Goal: Task Accomplishment & Management: Manage account settings

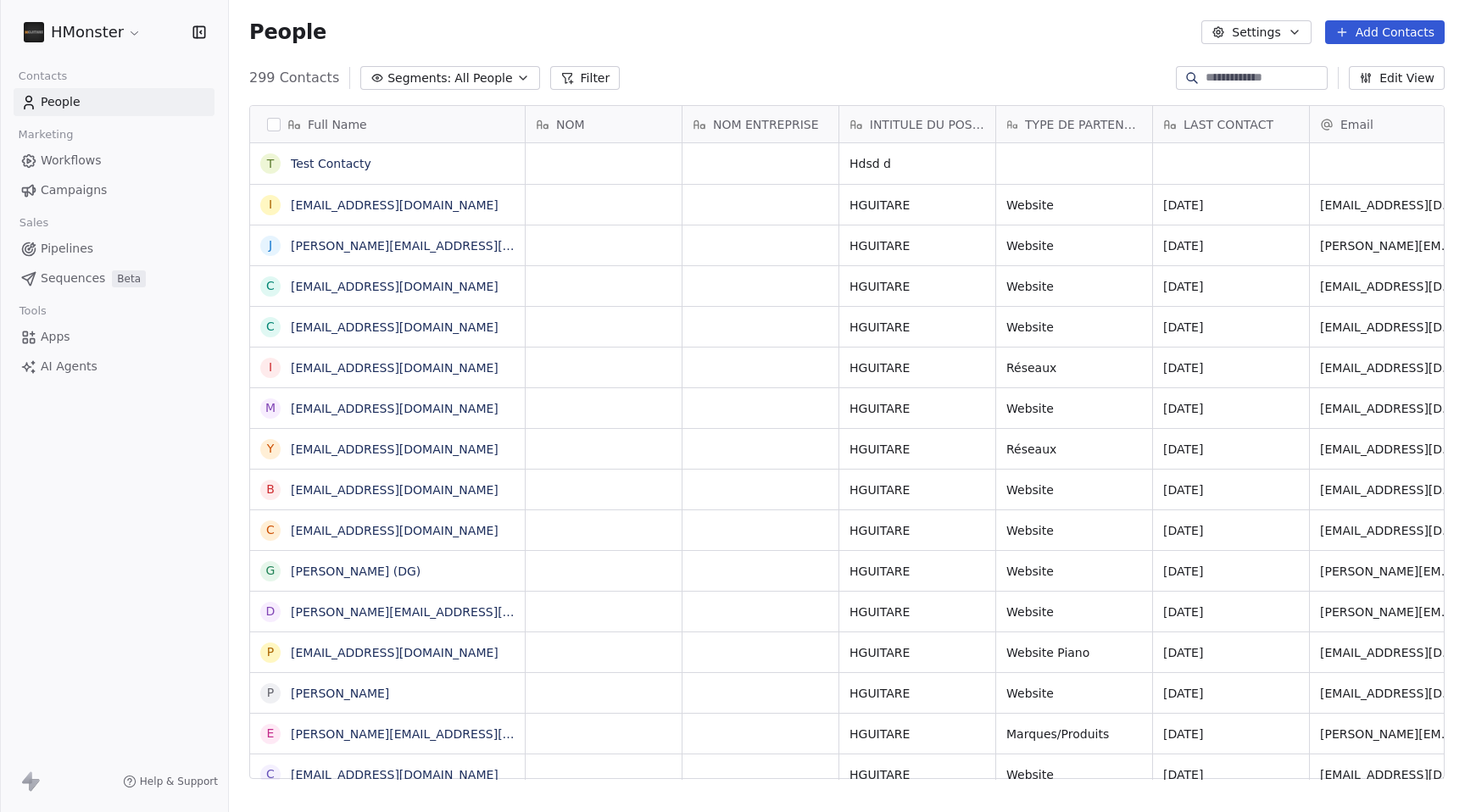
scroll to position [714, 1237]
click at [107, 32] on html "HMonster Contacts People Marketing Workflows Campaigns Sales Pipelines Sequence…" at bounding box center [732, 406] width 1465 height 812
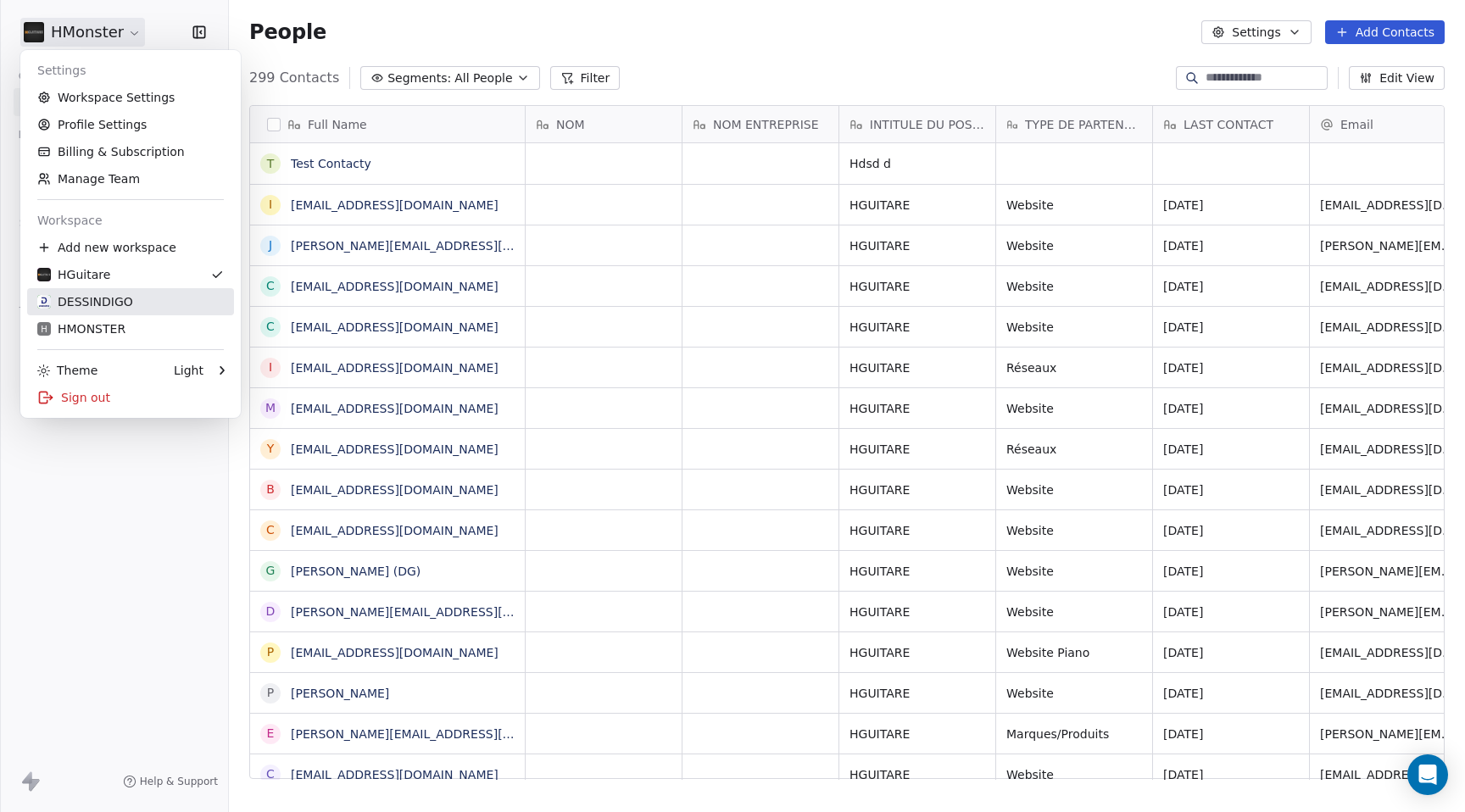
click at [111, 304] on div "DESSINDIGO" at bounding box center [85, 301] width 96 height 17
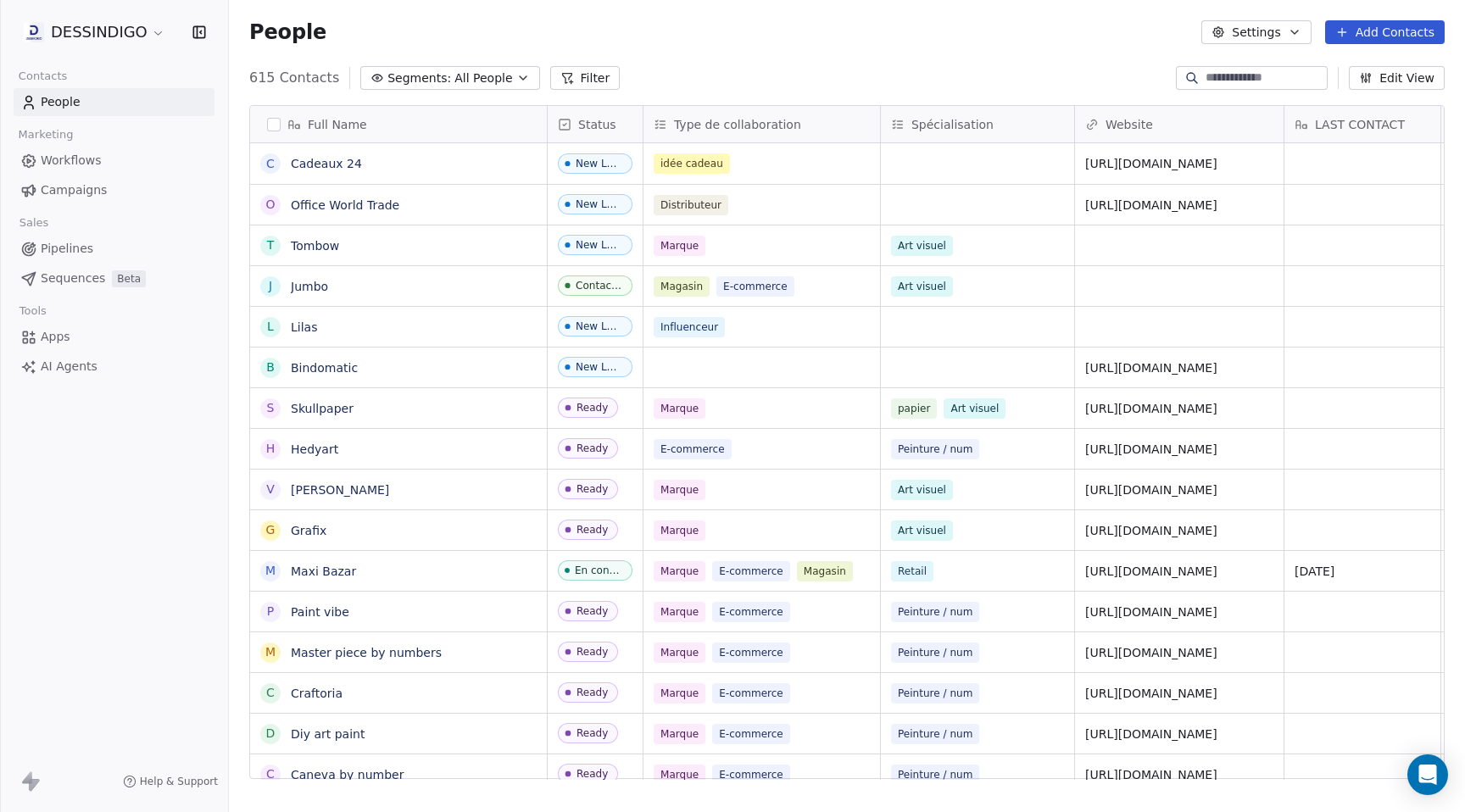
scroll to position [714, 1237]
click at [1277, 77] on input at bounding box center [1265, 78] width 118 height 17
type input "*"
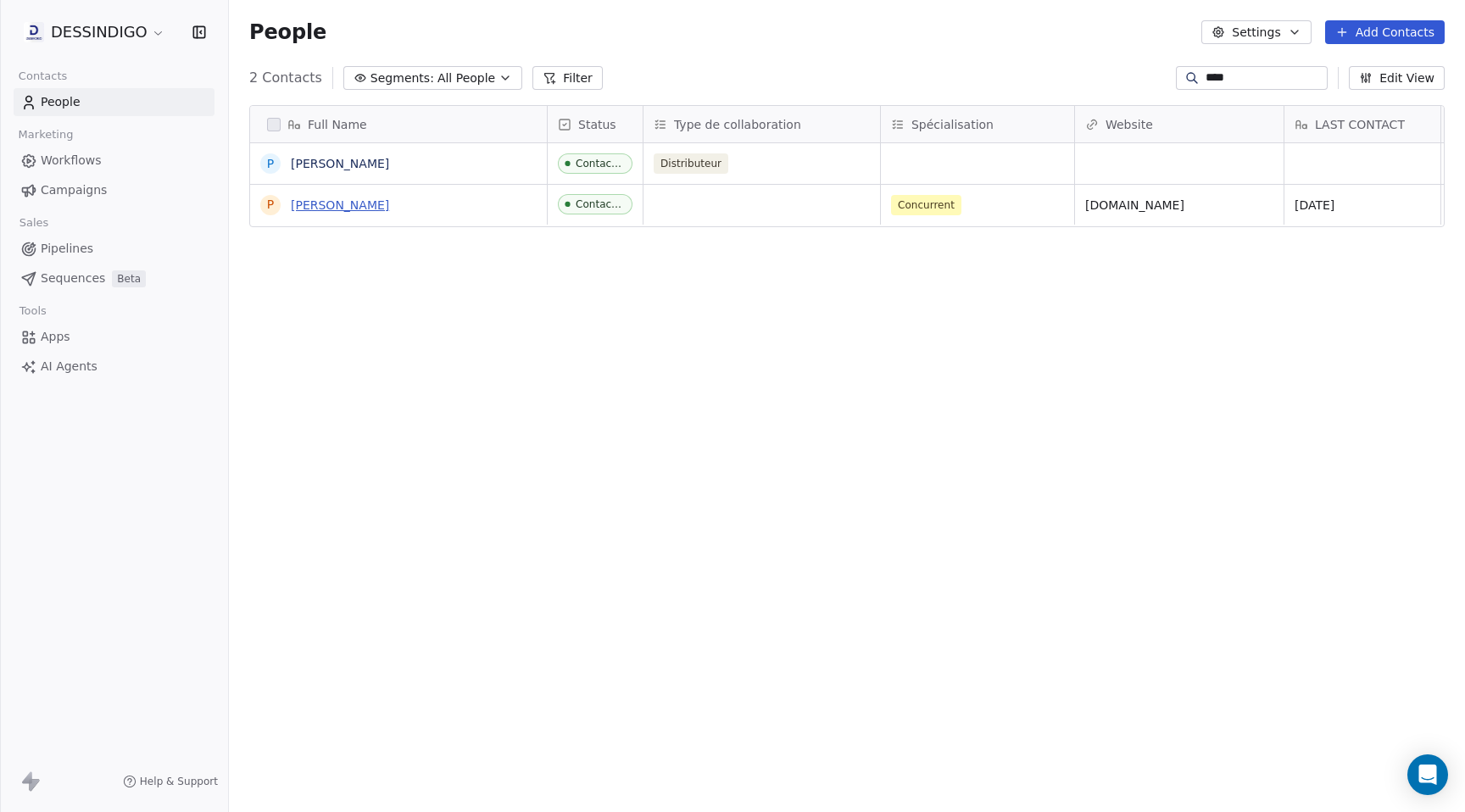
type input "****"
click at [336, 203] on link "[PERSON_NAME]" at bounding box center [340, 205] width 98 height 14
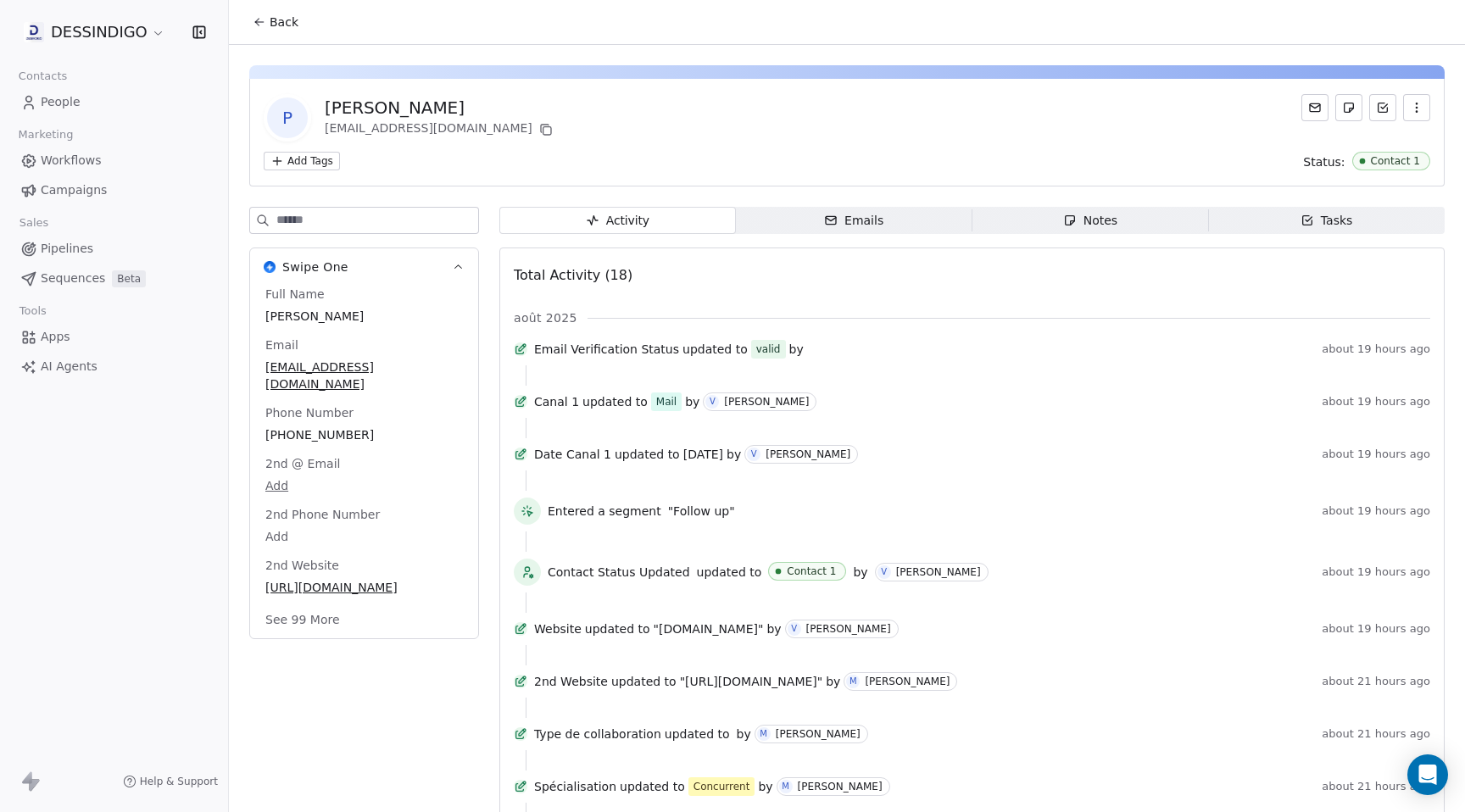
click at [885, 234] on div "Activity Activity Emails Emails Notes Notes Tasks Tasks Total Activity (18) aoû…" at bounding box center [971, 772] width 946 height 1131
click at [1129, 221] on span "Notes Notes" at bounding box center [1091, 220] width 237 height 27
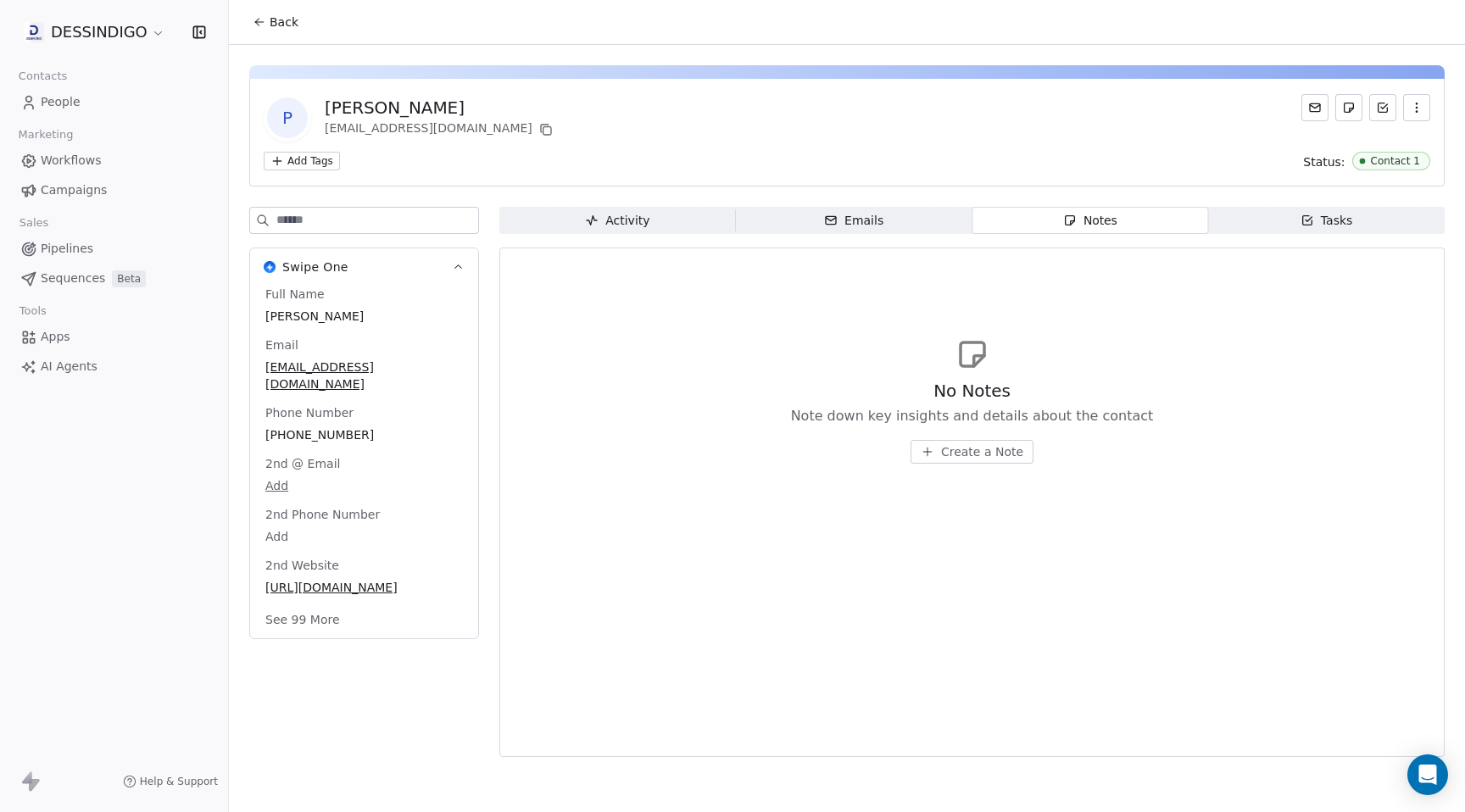
click at [978, 456] on span "Create a Note" at bounding box center [982, 452] width 82 height 17
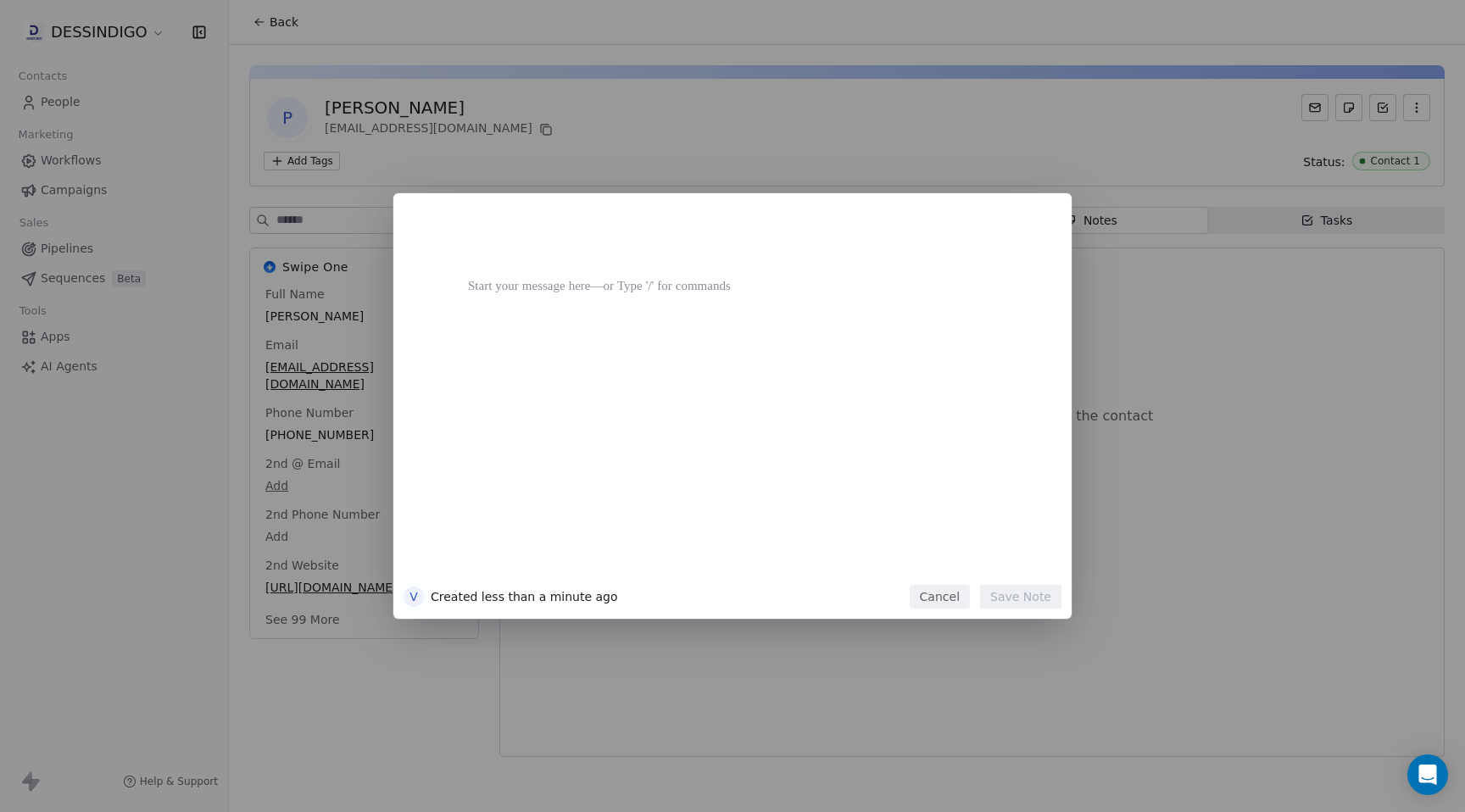
click at [653, 315] on div at bounding box center [758, 398] width 580 height 361
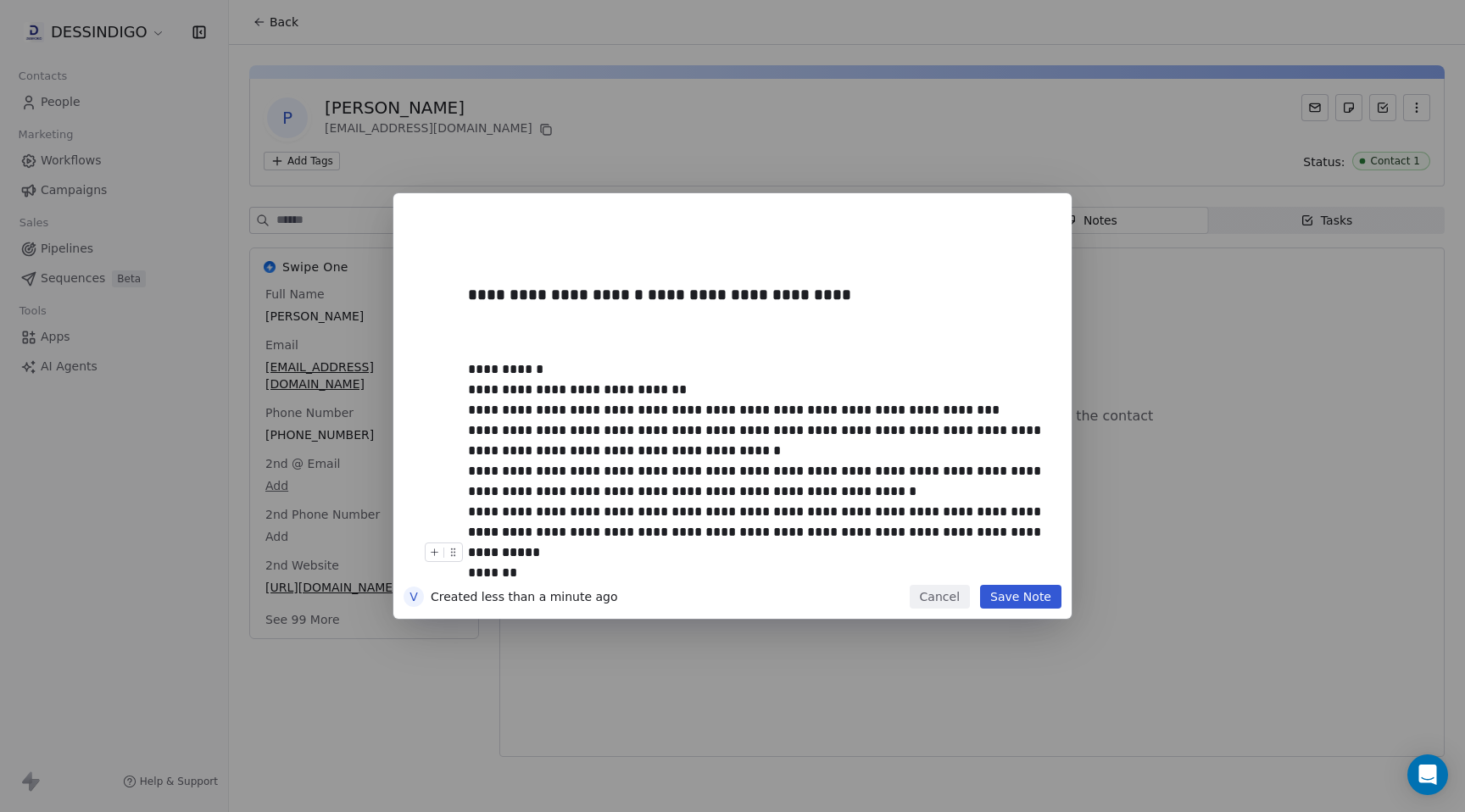
click at [1019, 602] on button "Save Note" at bounding box center [1021, 597] width 81 height 24
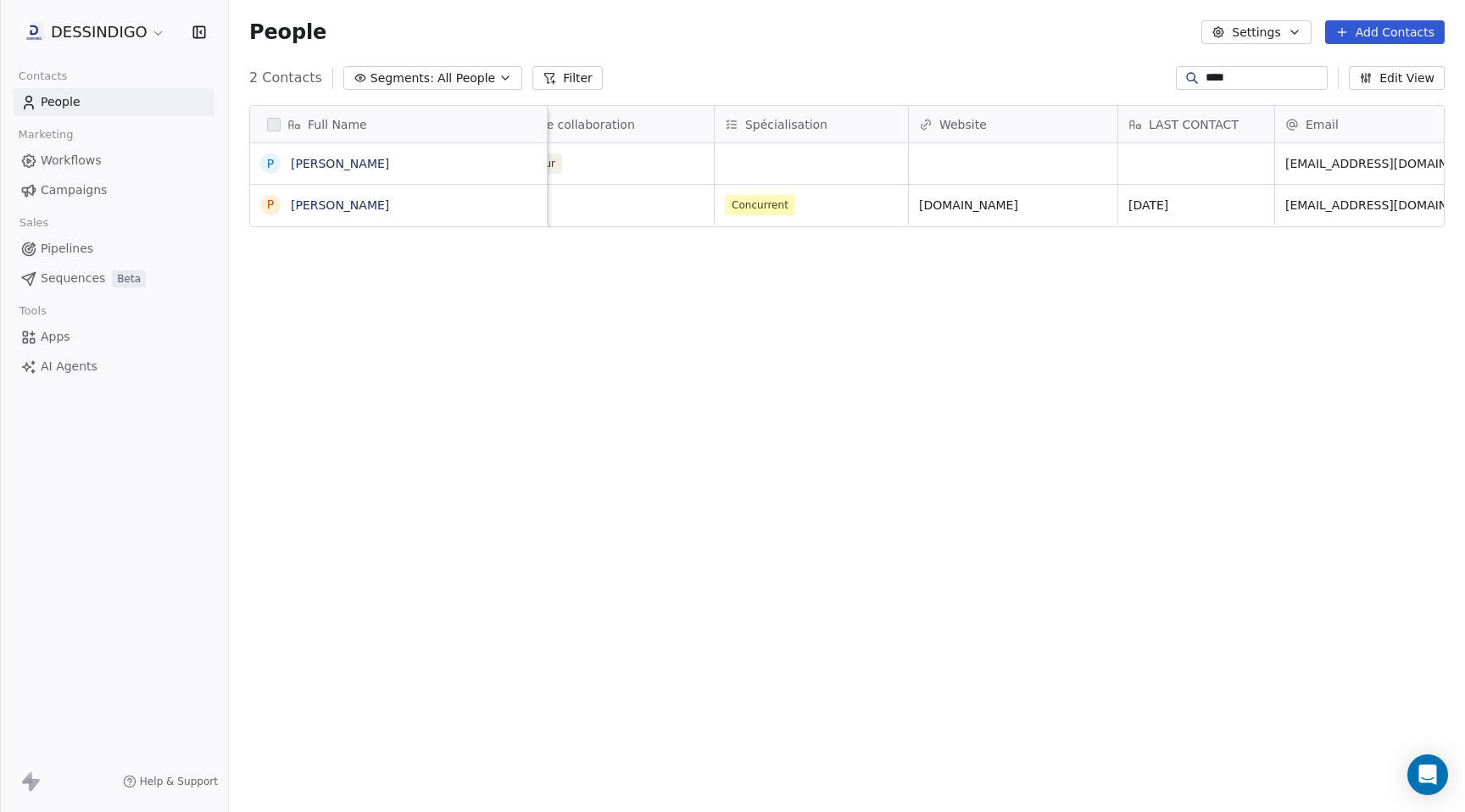
scroll to position [0, 175]
click at [823, 207] on div "Concurrent" at bounding box center [787, 205] width 140 height 20
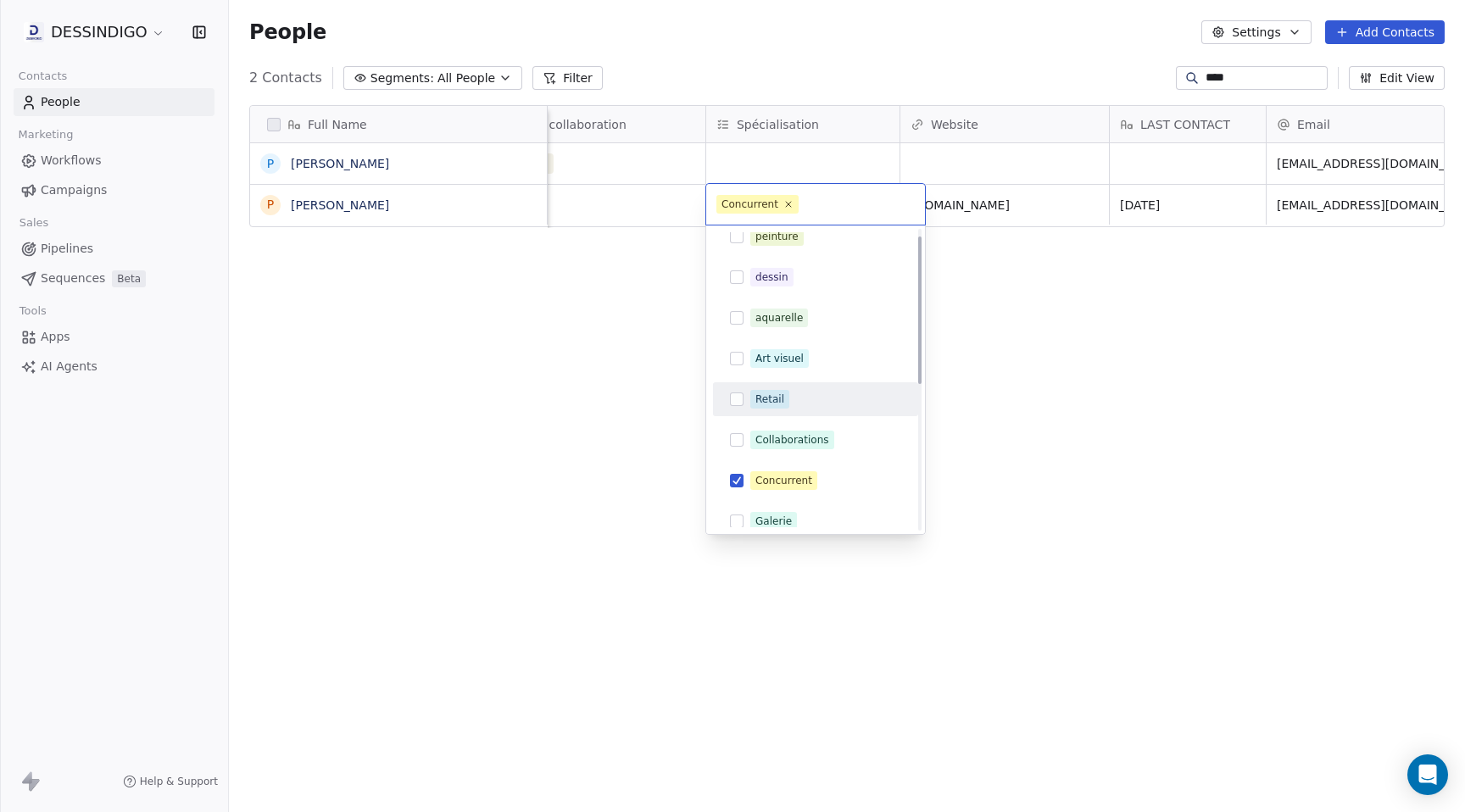
scroll to position [0, 0]
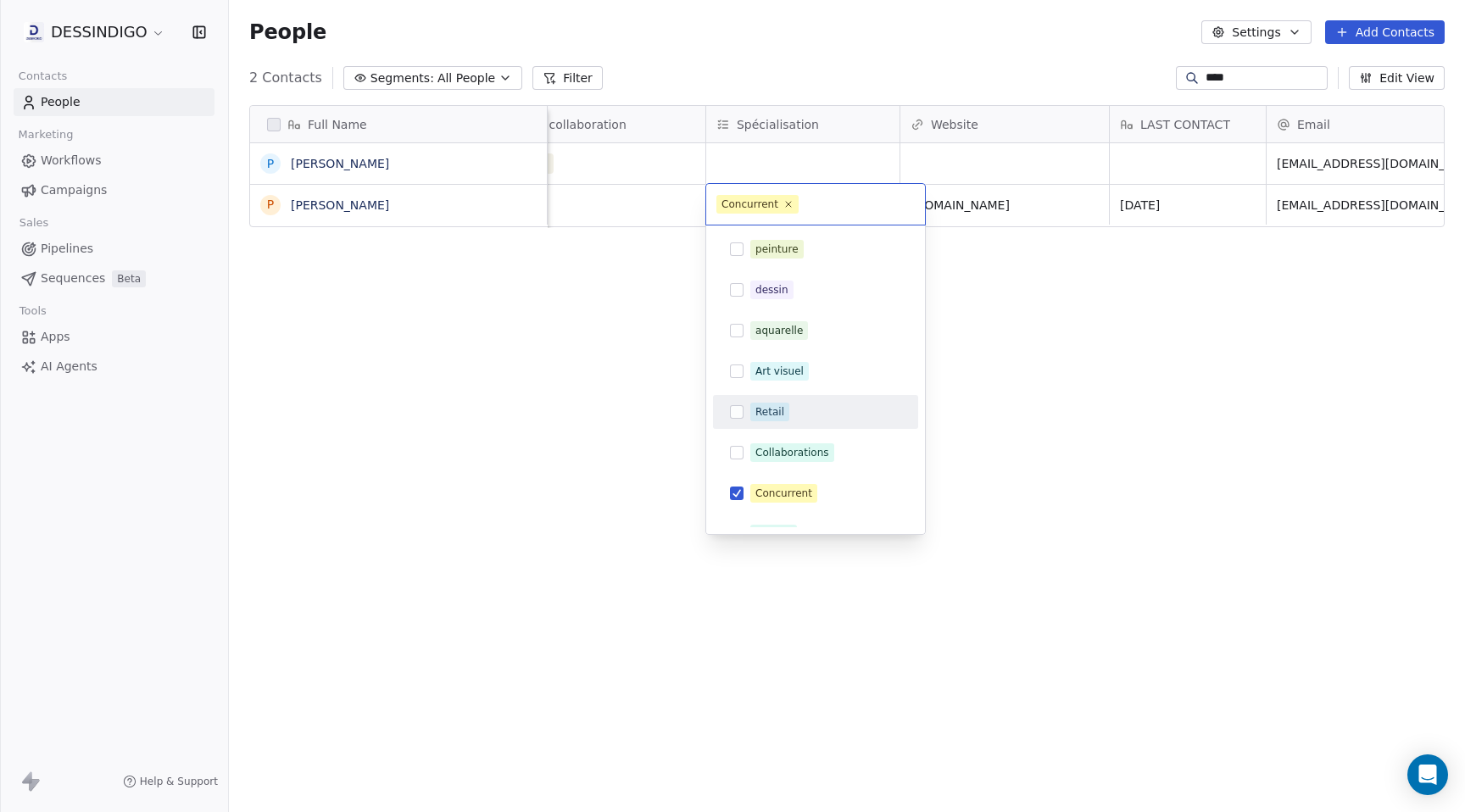
click at [1071, 410] on html "DESSINDIGO Contacts People Marketing Workflows Campaigns Sales Pipelines Sequen…" at bounding box center [732, 406] width 1465 height 812
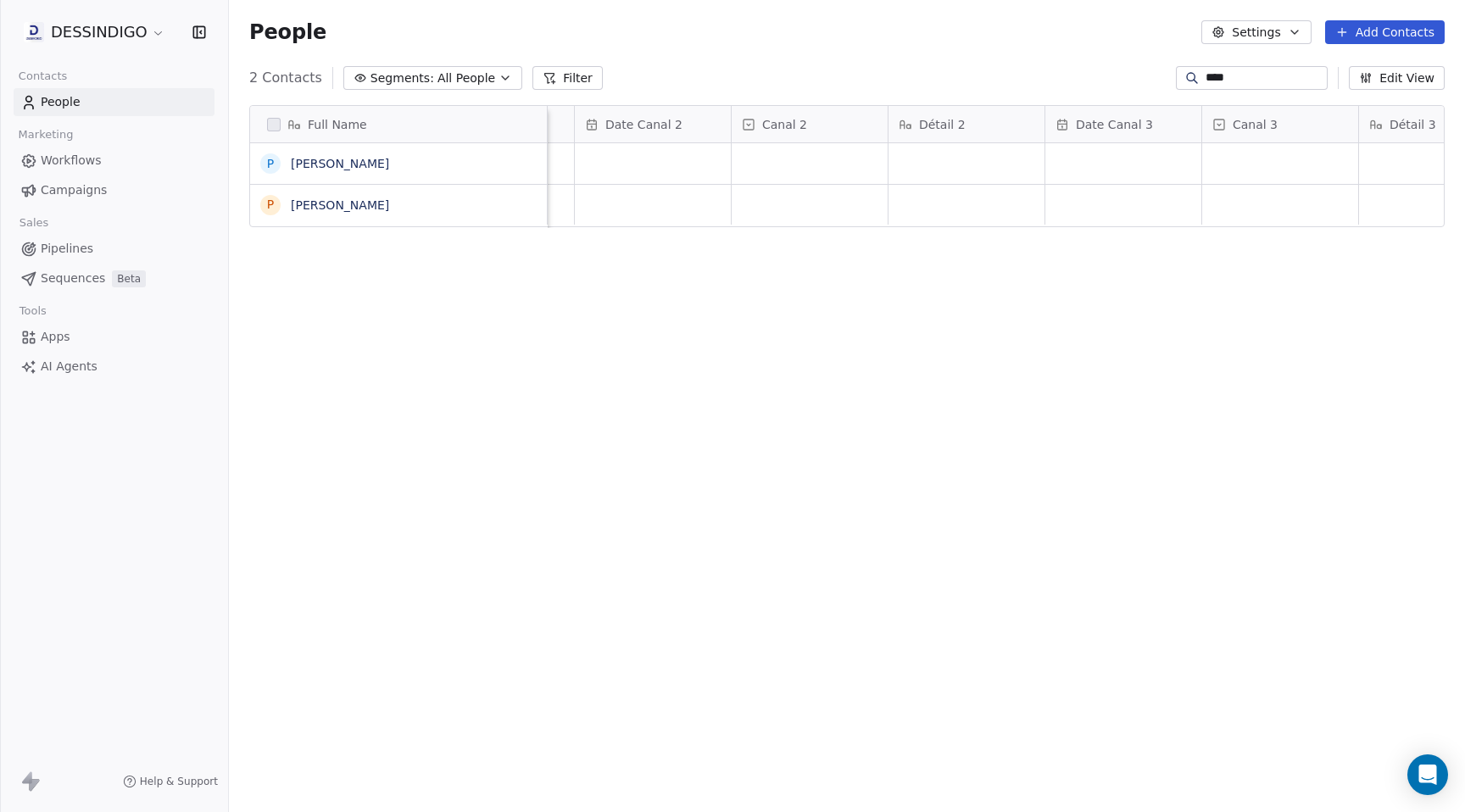
scroll to position [0, 5177]
click at [67, 249] on span "Pipelines" at bounding box center [67, 248] width 53 height 18
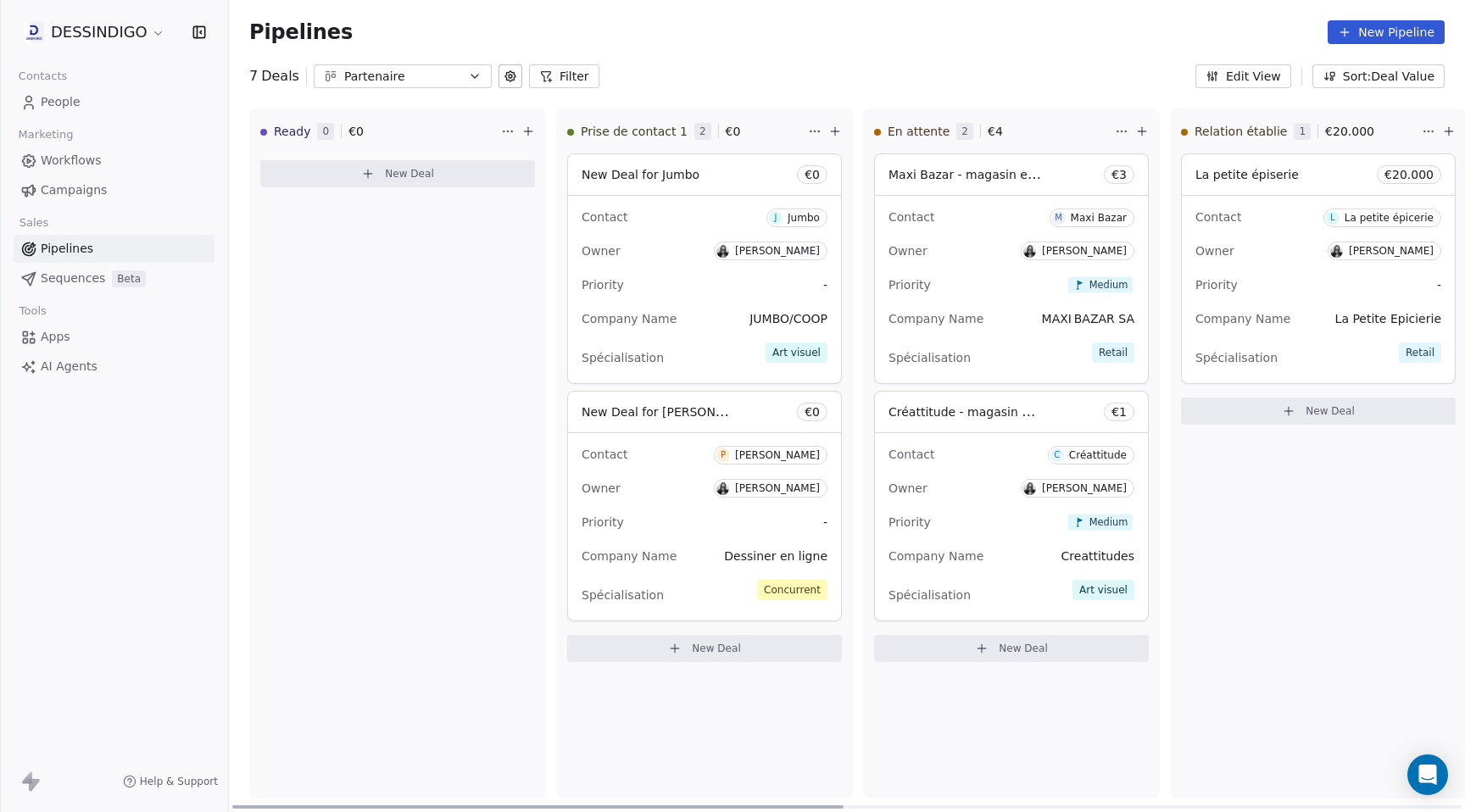
click at [695, 164] on div "New Deal for Jumbo € 0" at bounding box center [704, 175] width 273 height 41
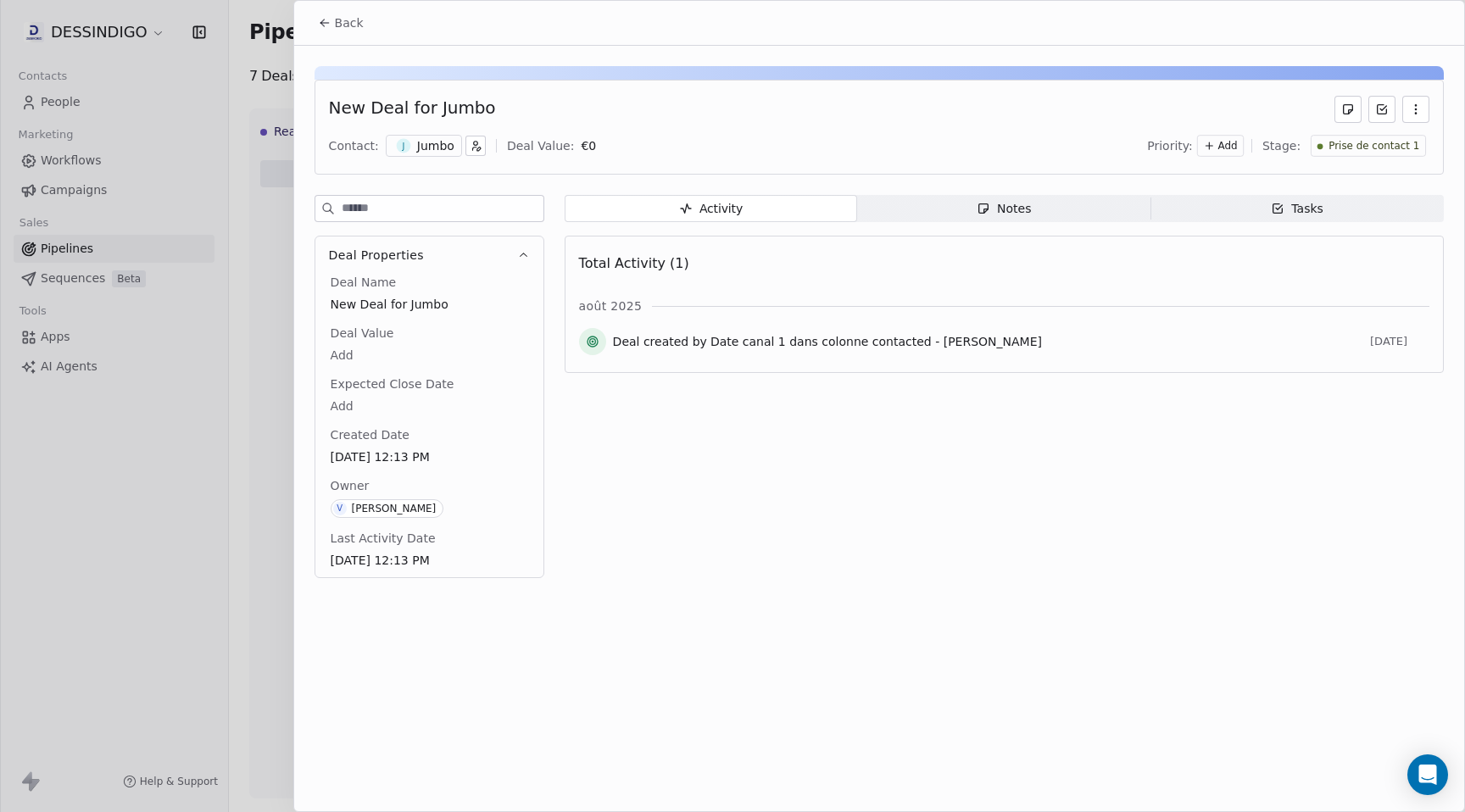
click at [1029, 220] on span "Notes Notes" at bounding box center [1004, 208] width 293 height 27
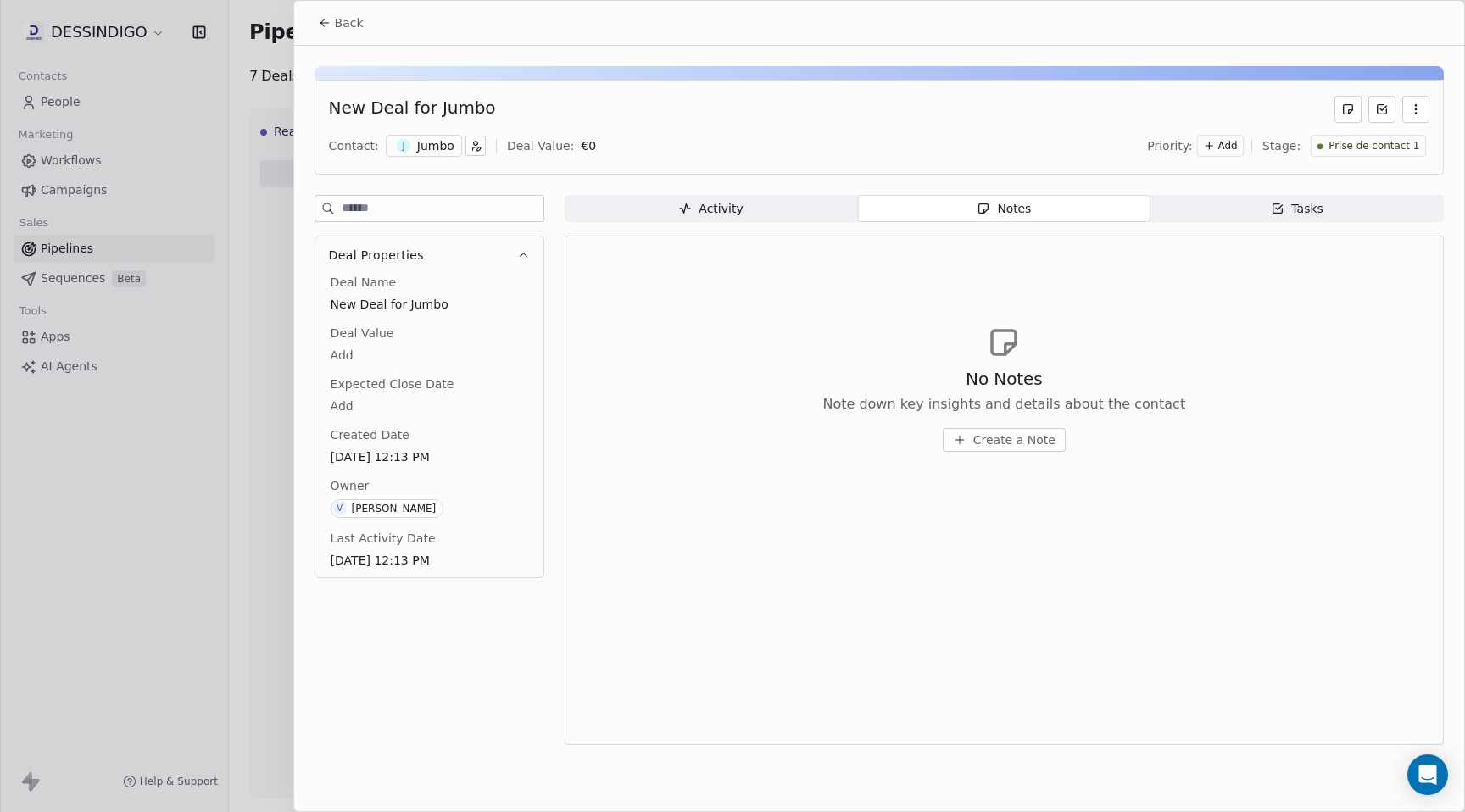
click at [1247, 210] on span "Tasks Tasks" at bounding box center [1297, 208] width 293 height 27
click at [689, 211] on icon "button" at bounding box center [685, 208] width 14 height 14
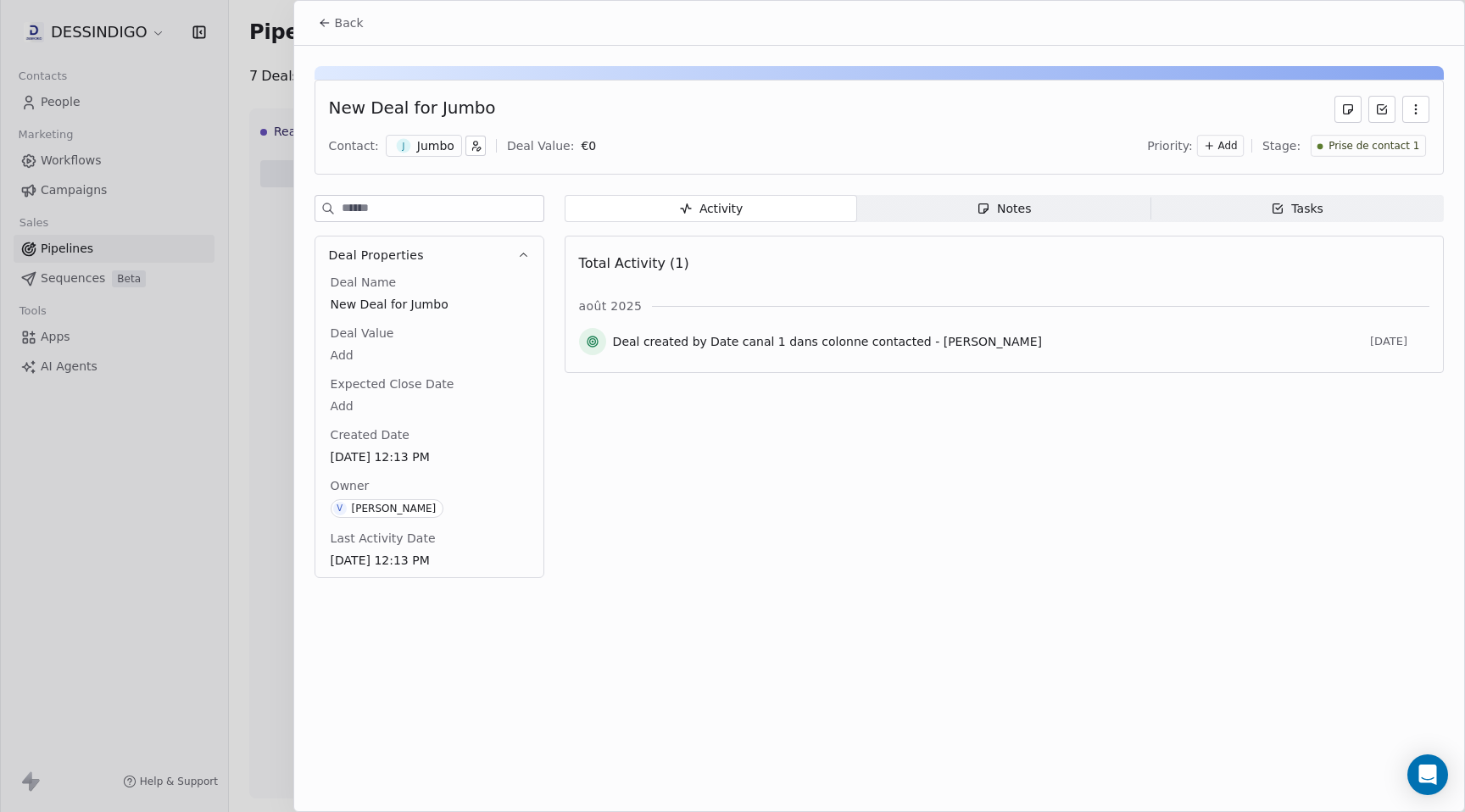
click at [863, 336] on span "Date canal 1 dans colonne contacted - [PERSON_NAME]" at bounding box center [876, 342] width 332 height 17
click at [979, 345] on div "Deal created by Date canal 1 dans colonne contacted - [PERSON_NAME]" at bounding box center [988, 342] width 751 height 17
click at [863, 532] on div "Activity Activity Notes Notes Tasks Tasks Total Activity (1) août 2025 Deal cre…" at bounding box center [1004, 392] width 879 height 394
click at [920, 618] on div "Back New Deal for Jumbo Contact: J Jumbo Deal Value: € 0 Priority: Add Stage: P…" at bounding box center [879, 406] width 1170 height 810
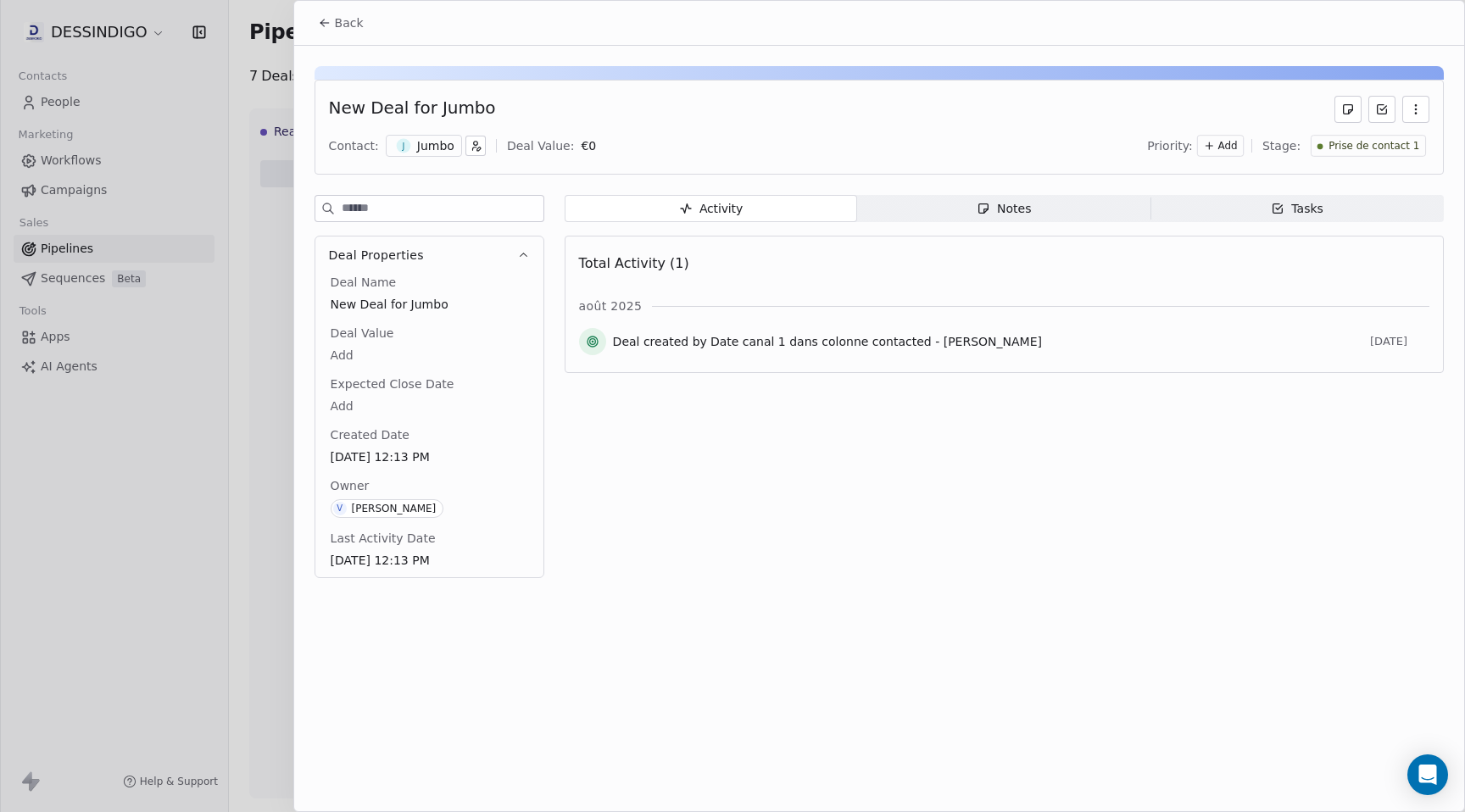
click at [990, 213] on icon "button" at bounding box center [983, 208] width 14 height 14
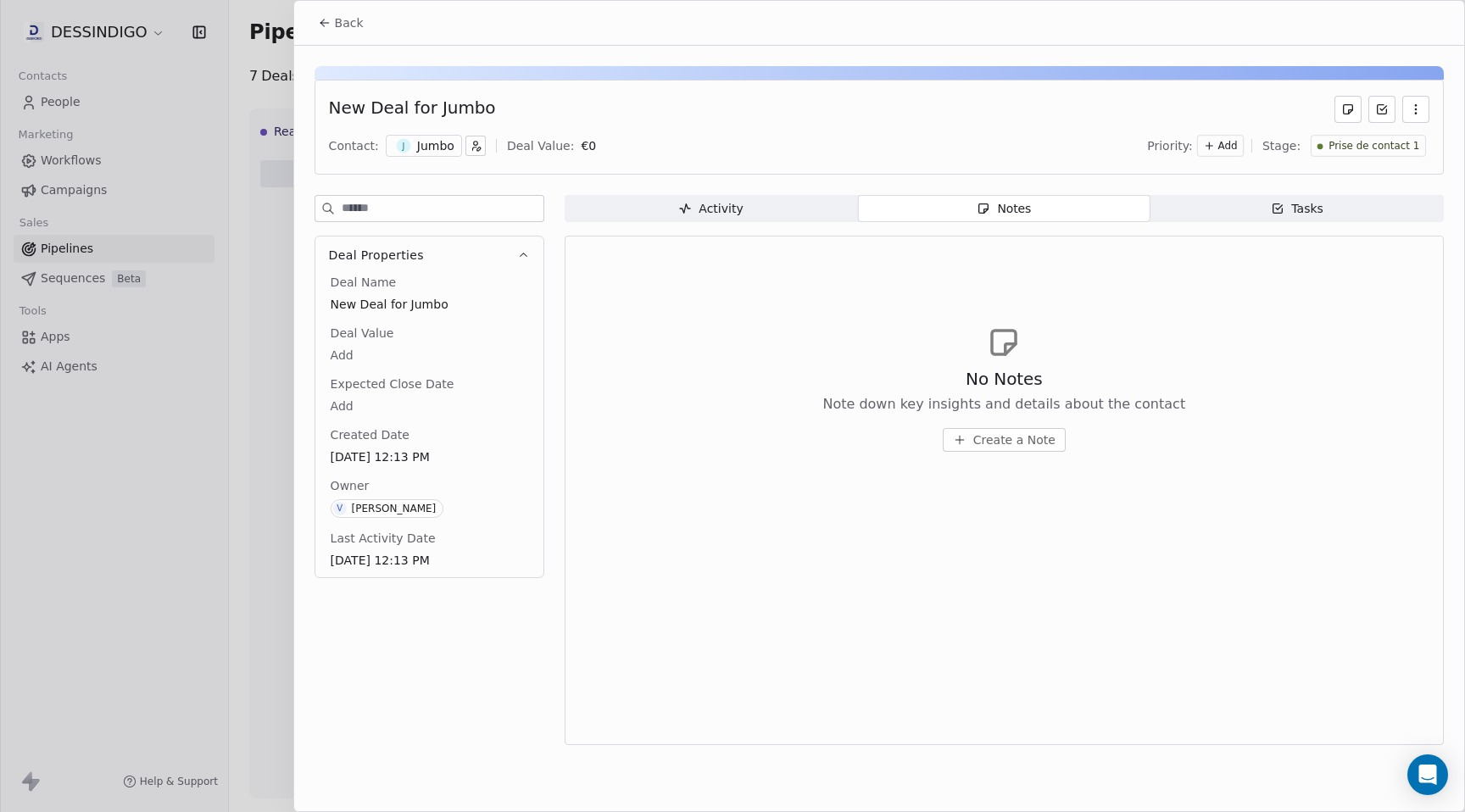
click at [1262, 217] on span "Tasks Tasks" at bounding box center [1297, 208] width 293 height 27
click at [631, 201] on span "Activity Activity" at bounding box center [711, 208] width 293 height 27
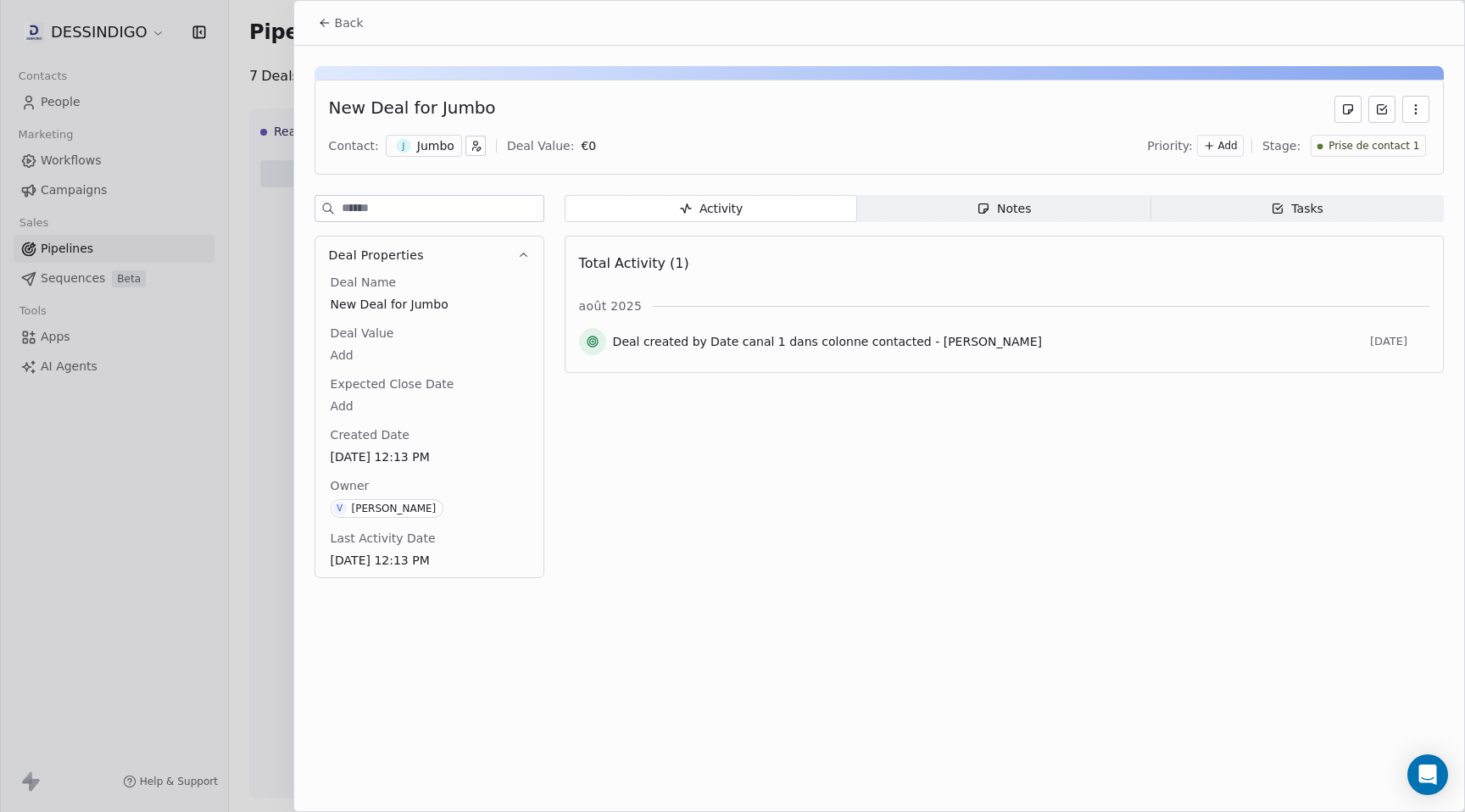
click at [717, 121] on div "New Deal for Jumbo" at bounding box center [879, 109] width 1101 height 27
click at [657, 542] on div "Activity Activity Notes Notes Tasks Tasks Total Activity (1) août 2025 Deal cre…" at bounding box center [1004, 392] width 879 height 394
click at [747, 610] on div "Back New Deal for Jumbo Contact: J Jumbo Deal Value: € 0 Priority: Add Stage: P…" at bounding box center [879, 406] width 1170 height 810
click at [780, 608] on div "Back New Deal for Jumbo Contact: J Jumbo Deal Value: € 0 Priority: Add Stage: P…" at bounding box center [879, 406] width 1170 height 810
click at [745, 159] on div "New Deal for Jumbo Contact: J Jumbo Deal Value: € 0 Priority: Add Stage: Prise …" at bounding box center [879, 127] width 1129 height 95
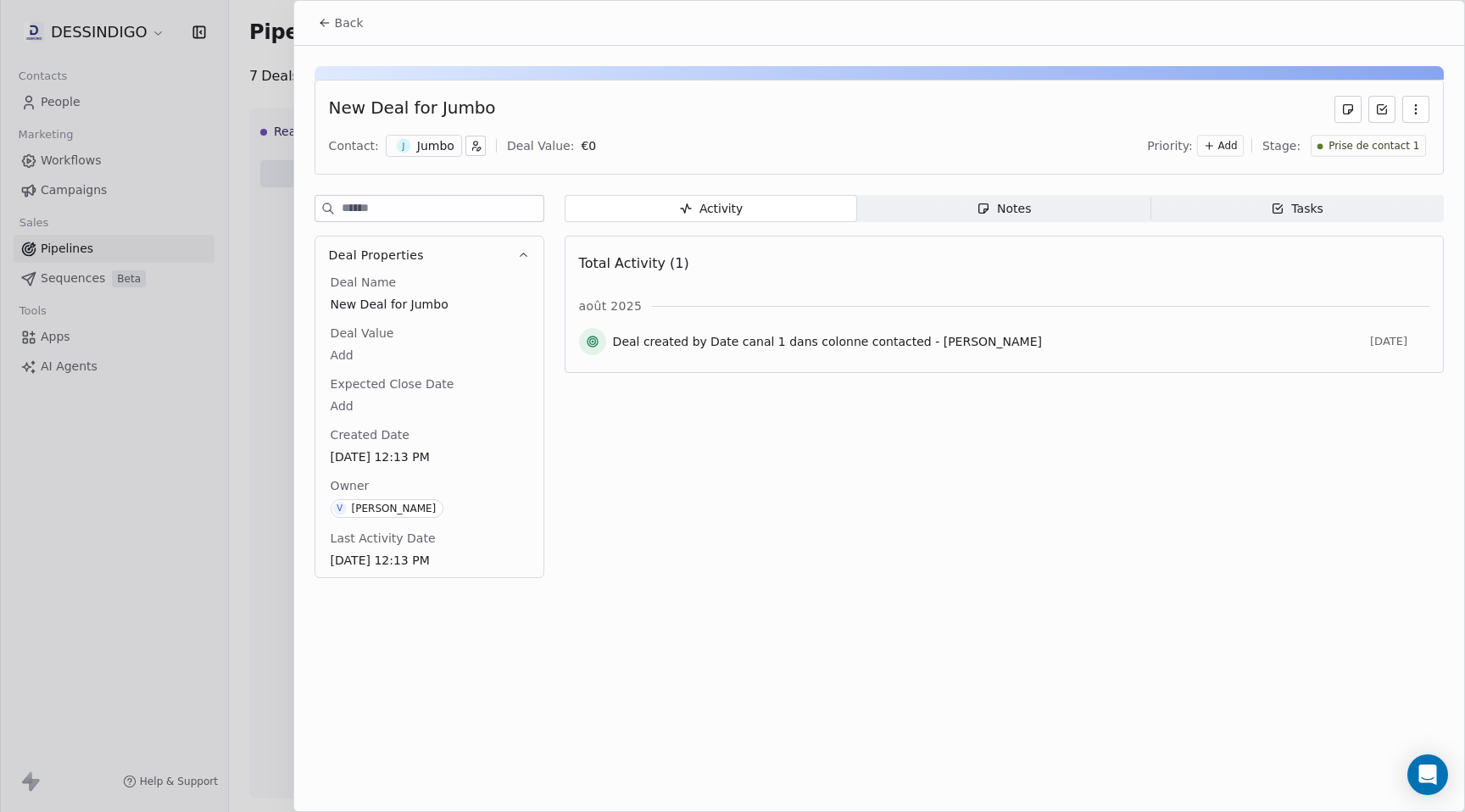
click at [733, 567] on div "Activity Activity Notes Notes Tasks Tasks Total Activity (1) août 2025 Deal cre…" at bounding box center [1004, 392] width 879 height 394
click at [734, 26] on div "Back" at bounding box center [879, 23] width 1170 height 44
click at [318, 19] on icon at bounding box center [324, 22] width 14 height 14
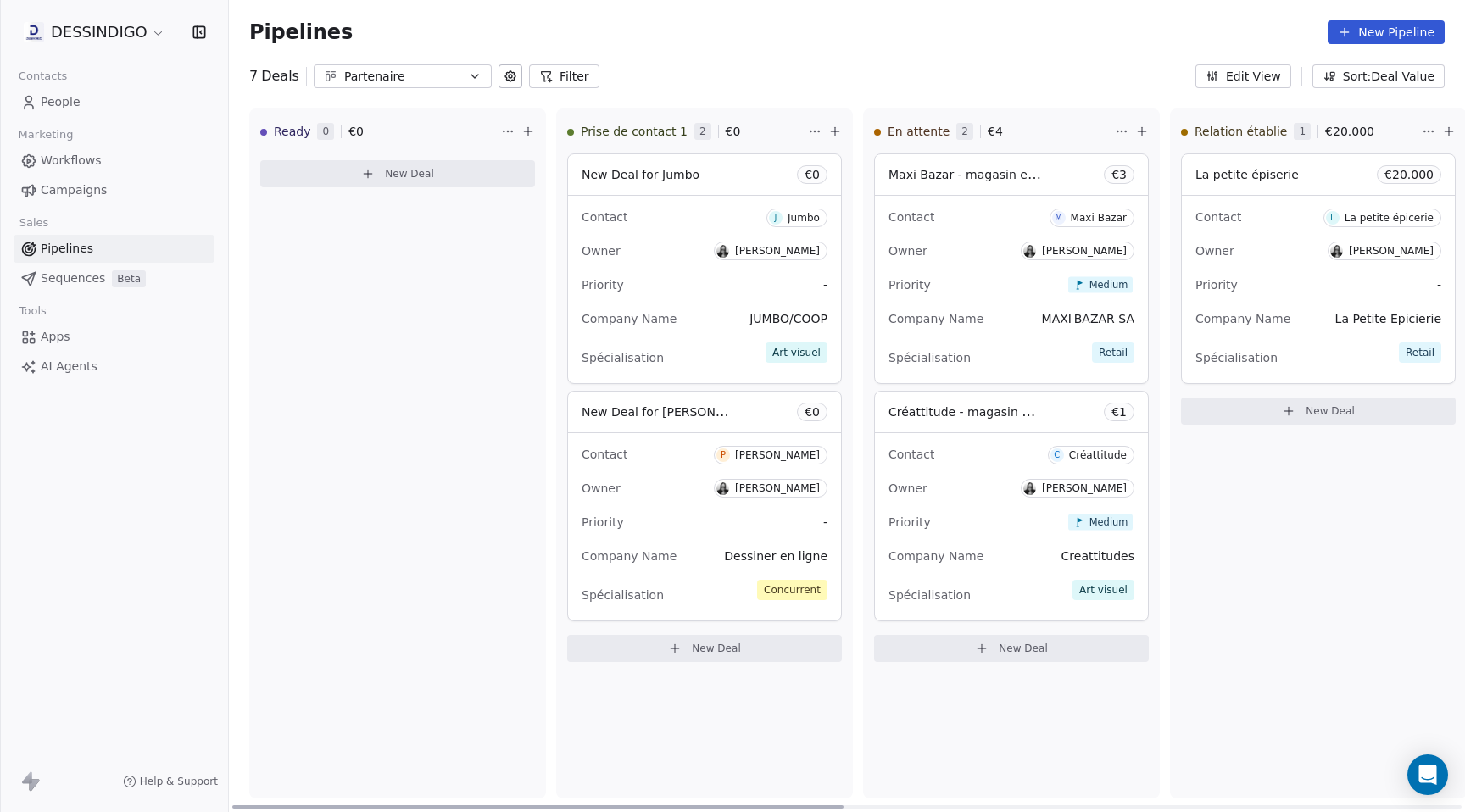
click at [855, 69] on div "7 Deals Partenaire Filter Edit View Sort: Deal Value" at bounding box center [848, 77] width 1237 height 24
click at [782, 26] on div "Pipelines New Pipeline" at bounding box center [848, 32] width 1196 height 24
